Goal: Navigation & Orientation: Find specific page/section

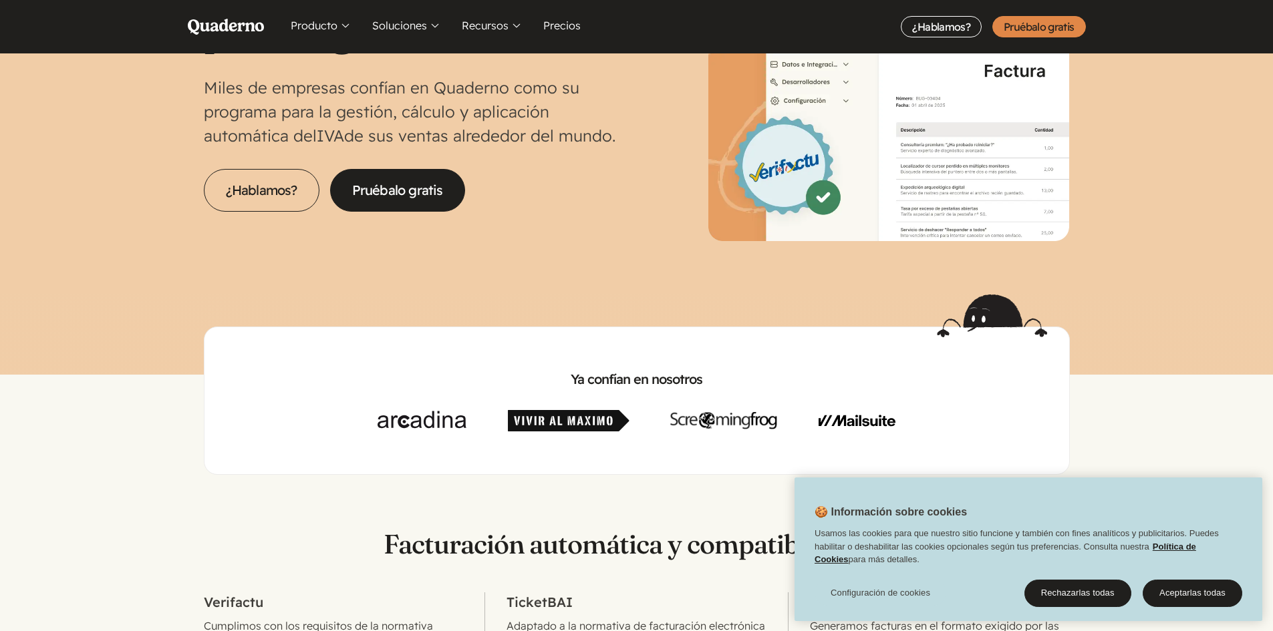
scroll to position [222, 0]
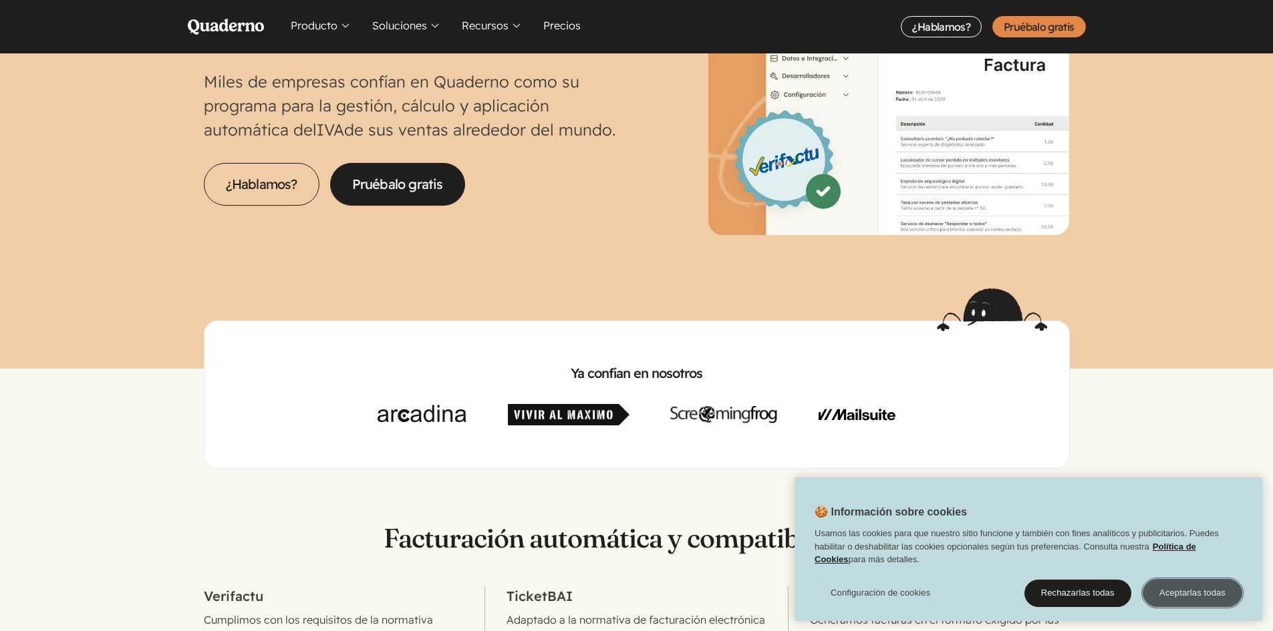
click at [1219, 591] on button "Aceptarlas todas" at bounding box center [1193, 593] width 100 height 28
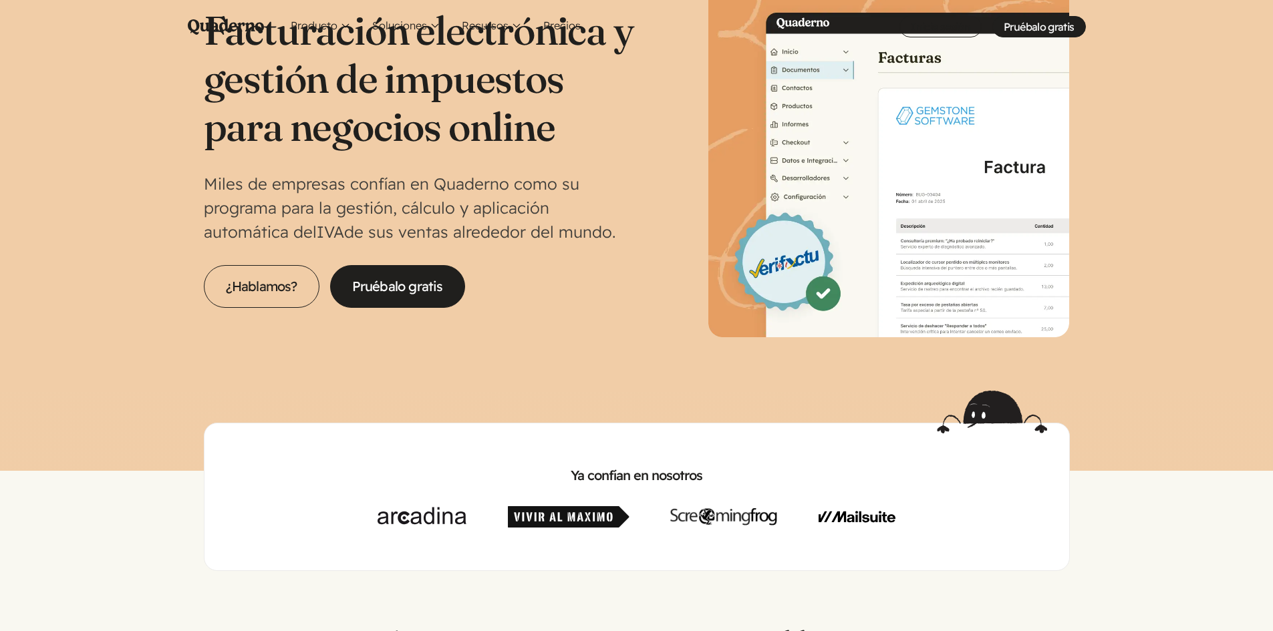
scroll to position [0, 0]
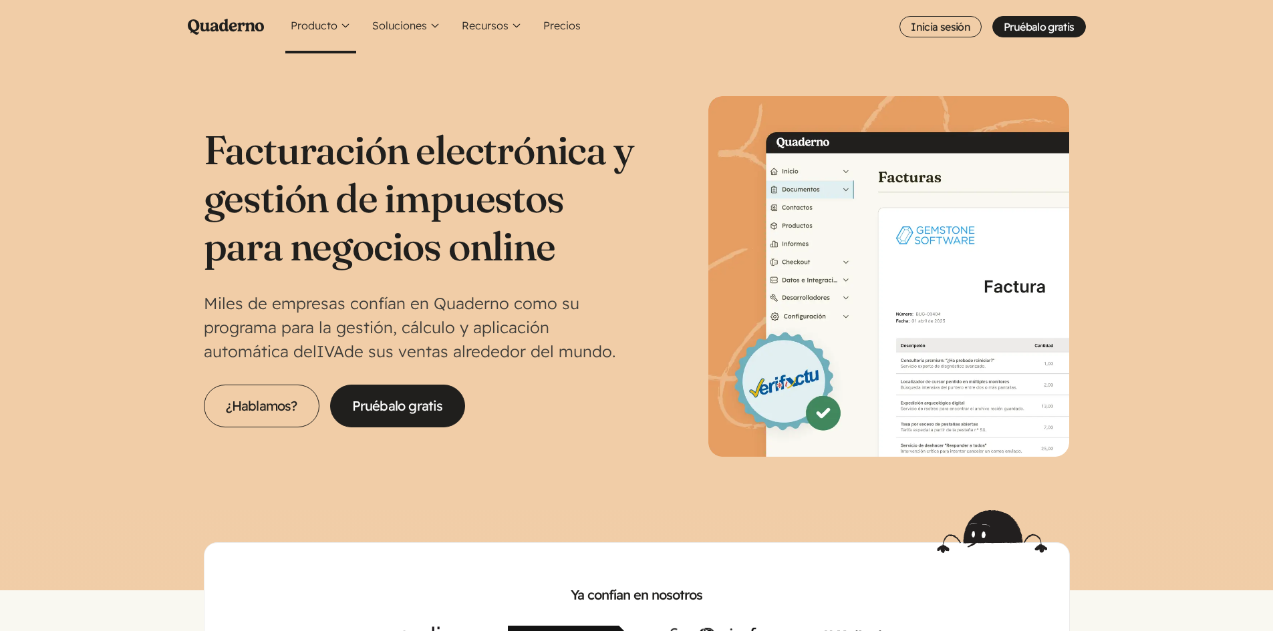
click at [326, 29] on button "Producto" at bounding box center [320, 26] width 71 height 53
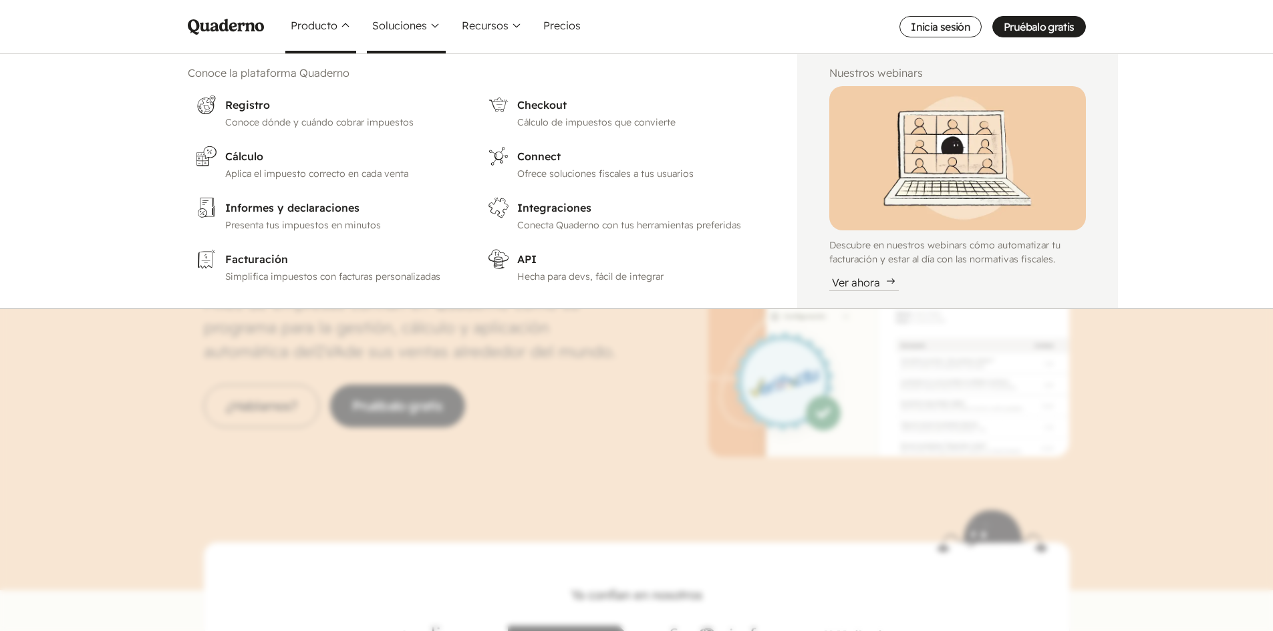
click at [434, 29] on button "Soluciones" at bounding box center [406, 26] width 79 height 53
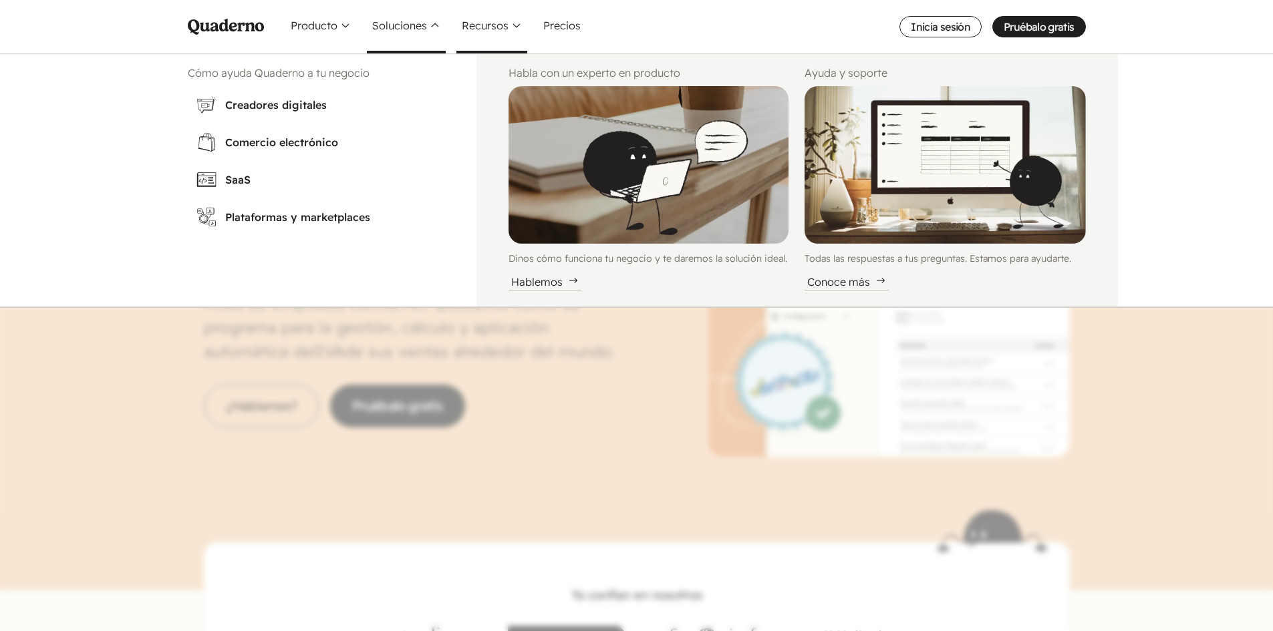
click at [482, 27] on button "Recursos" at bounding box center [491, 26] width 71 height 53
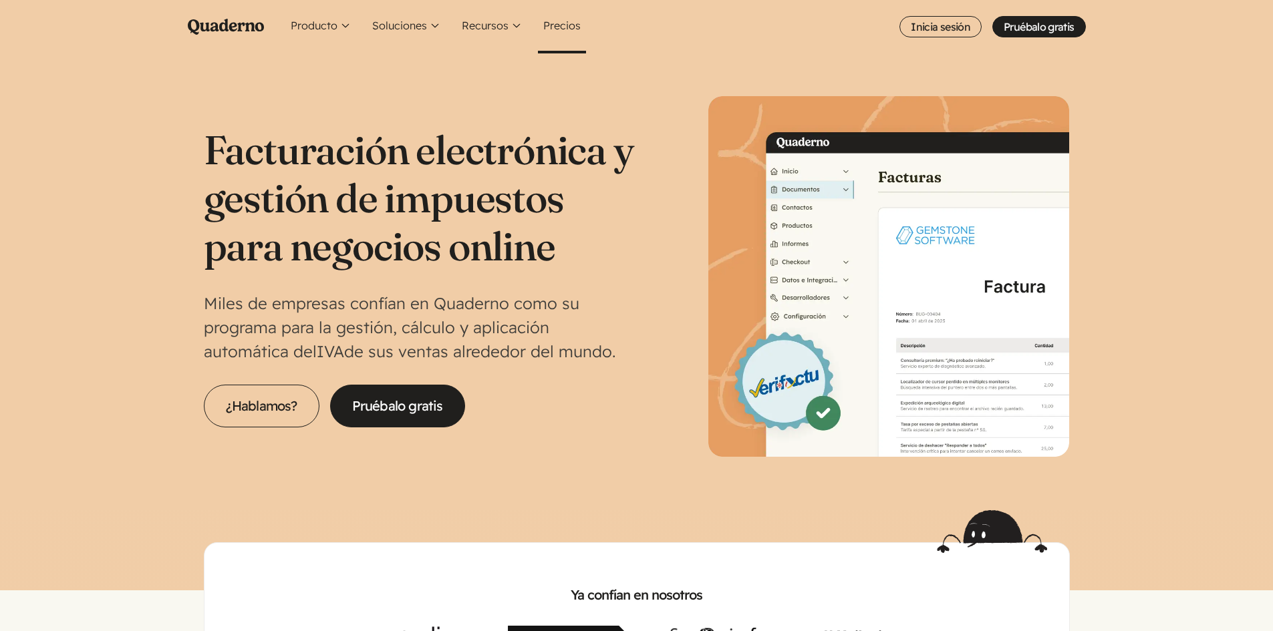
click at [545, 27] on link "Precios" at bounding box center [562, 26] width 48 height 53
